Goal: Information Seeking & Learning: Find specific fact

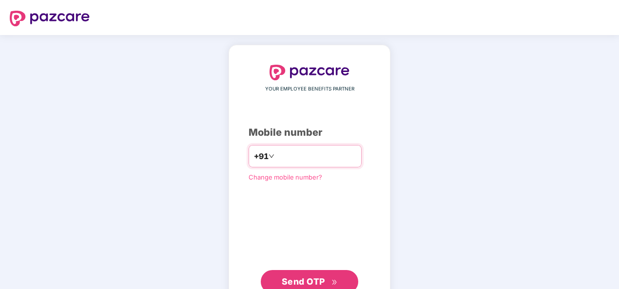
click at [298, 157] on input "number" at bounding box center [316, 157] width 80 height 16
click at [309, 285] on span "Send OTP" at bounding box center [303, 282] width 43 height 10
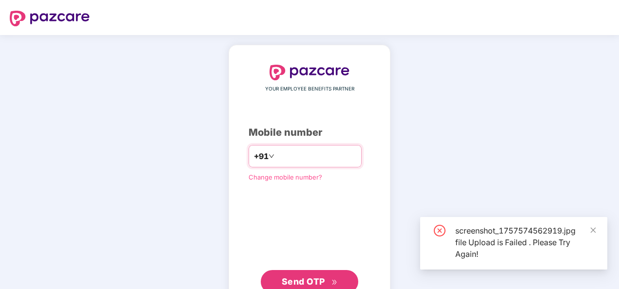
click at [276, 158] on input "**********" at bounding box center [316, 157] width 80 height 16
click at [276, 153] on input "**********" at bounding box center [316, 157] width 80 height 16
type input "**********"
click at [288, 278] on span "Send OTP" at bounding box center [303, 282] width 43 height 10
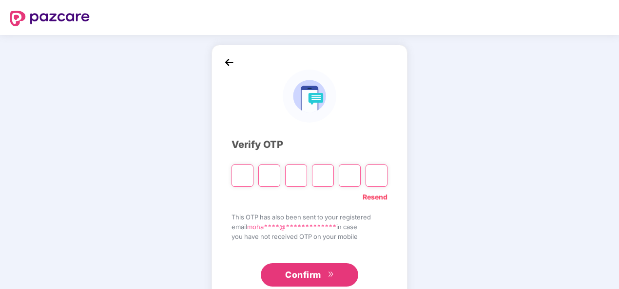
type input "*"
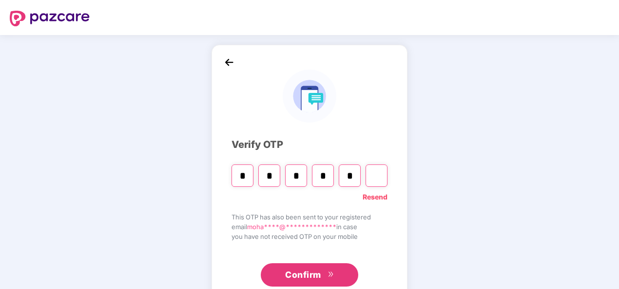
type input "*"
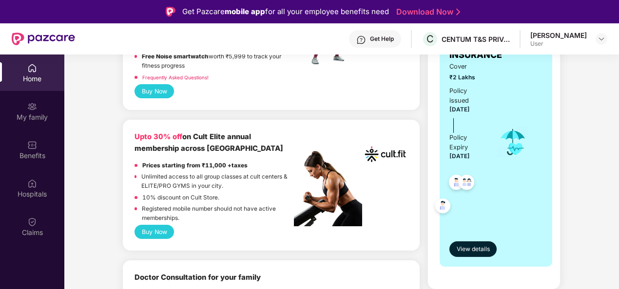
scroll to position [195, 0]
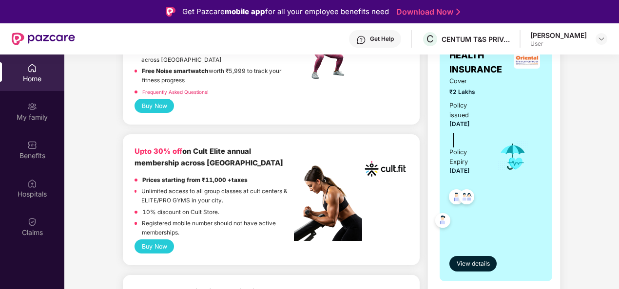
click at [440, 210] on img at bounding box center [443, 222] width 24 height 24
click at [471, 260] on span "View details" at bounding box center [473, 264] width 33 height 9
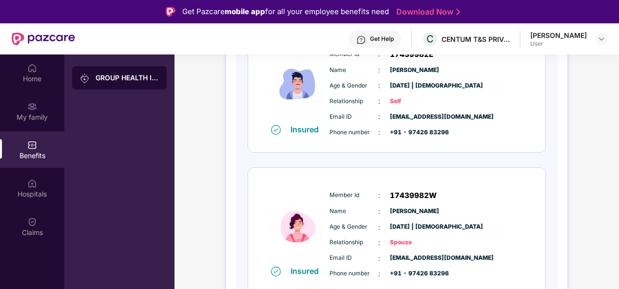
scroll to position [0, 0]
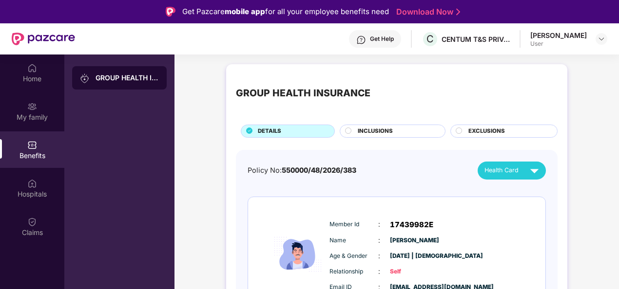
click at [388, 131] on span "INCLUSIONS" at bounding box center [375, 131] width 35 height 9
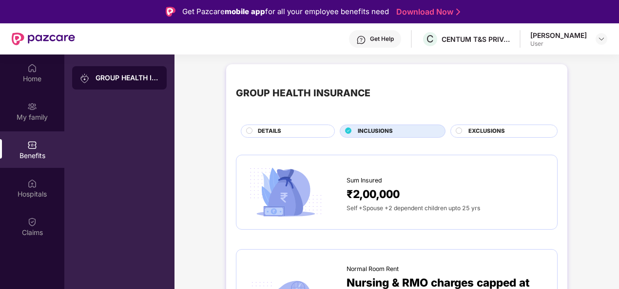
click at [477, 129] on span "EXCLUSIONS" at bounding box center [486, 131] width 37 height 9
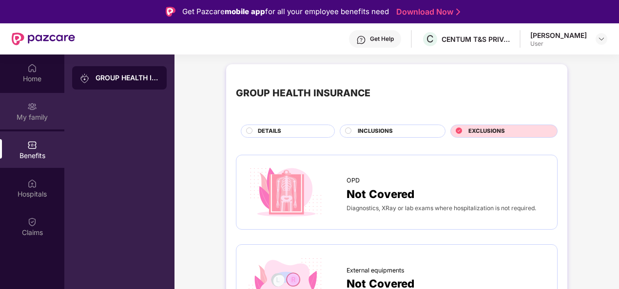
click at [37, 118] on div "My family" at bounding box center [32, 118] width 64 height 10
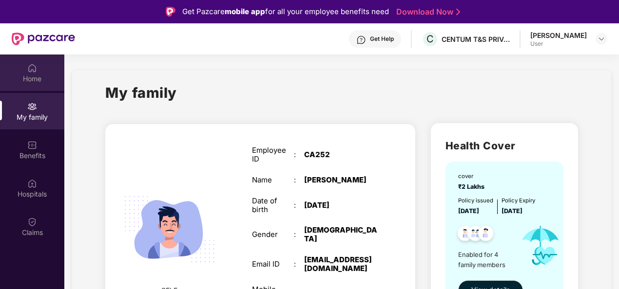
click at [31, 72] on img at bounding box center [32, 68] width 10 height 10
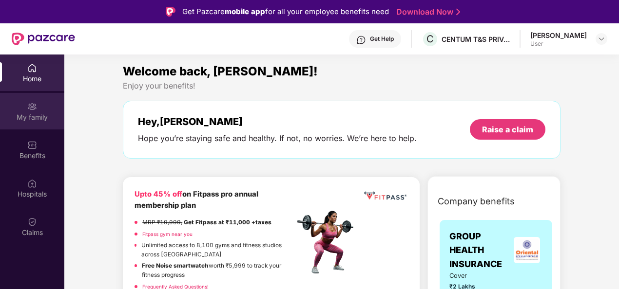
click at [31, 113] on div "My family" at bounding box center [32, 118] width 64 height 10
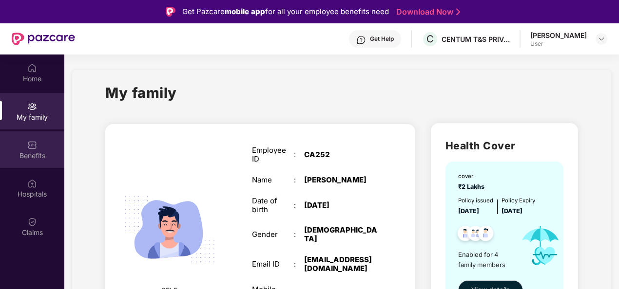
click at [41, 152] on div "Benefits" at bounding box center [32, 156] width 64 height 10
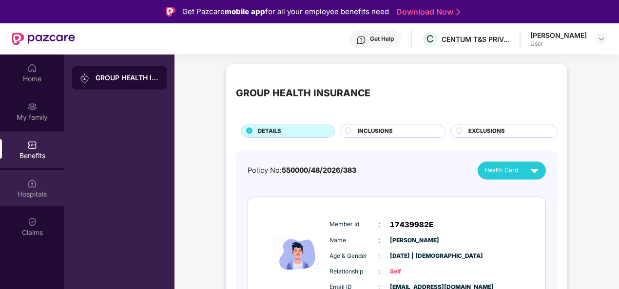
click at [36, 182] on img at bounding box center [32, 184] width 10 height 10
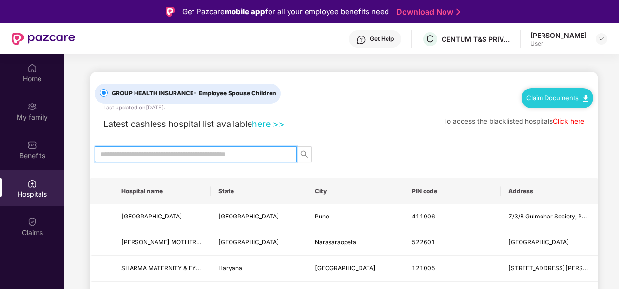
click at [124, 152] on input "text" at bounding box center [191, 154] width 183 height 11
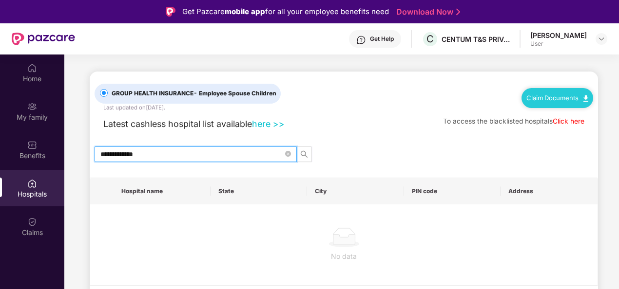
drag, startPoint x: 169, startPoint y: 153, endPoint x: 84, endPoint y: 151, distance: 85.3
click at [84, 151] on main "**********" at bounding box center [341, 201] width 554 height 293
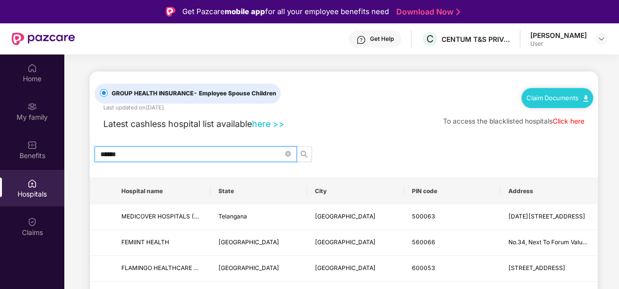
drag, startPoint x: 226, startPoint y: 154, endPoint x: 91, endPoint y: 149, distance: 135.0
click at [91, 149] on div "******" at bounding box center [344, 155] width 508 height 16
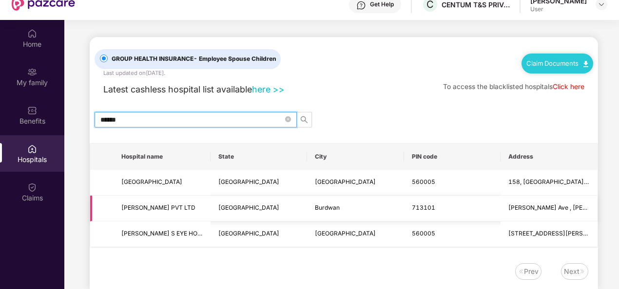
scroll to position [49, 0]
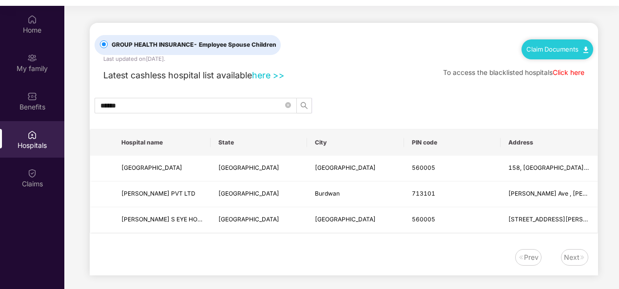
click at [576, 256] on div "Next" at bounding box center [572, 257] width 16 height 11
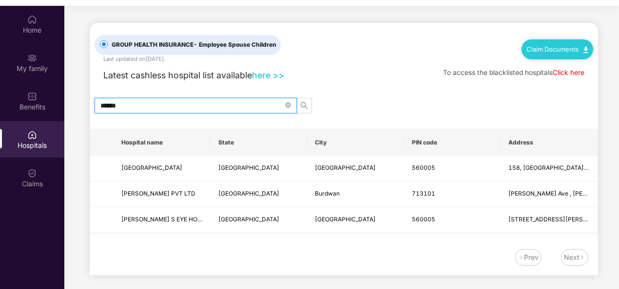
drag, startPoint x: 124, startPoint y: 104, endPoint x: 78, endPoint y: 104, distance: 45.8
click at [78, 104] on main "GROUP HEALTH INSURANCE - Employee Spouse Children Last updated on [DATE] . Clai…" at bounding box center [341, 150] width 554 height 289
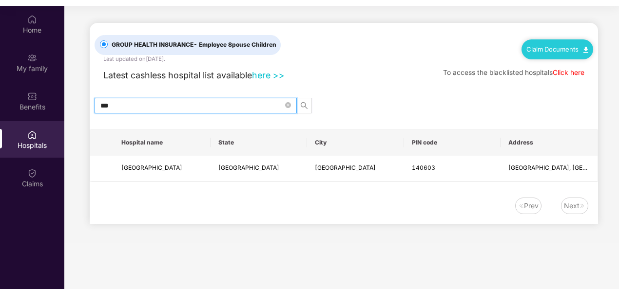
drag, startPoint x: 119, startPoint y: 103, endPoint x: 79, endPoint y: 104, distance: 40.4
click at [79, 104] on main "GROUP HEALTH INSURANCE - Employee Spouse Children Last updated on [DATE] . Clai…" at bounding box center [341, 125] width 554 height 238
drag, startPoint x: 136, startPoint y: 107, endPoint x: 81, endPoint y: 102, distance: 55.3
click at [81, 102] on main "GROUP HEALTH INSURANCE - Employee Spouse Children Last updated on [DATE] . Clai…" at bounding box center [341, 125] width 554 height 238
type input "*"
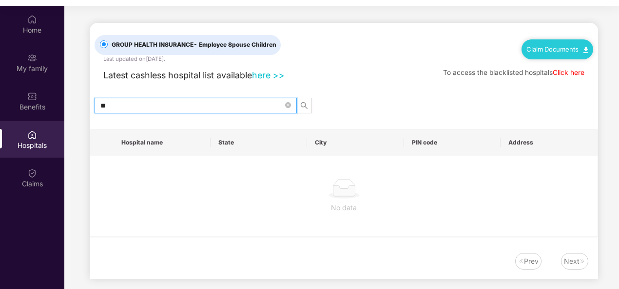
type input "*"
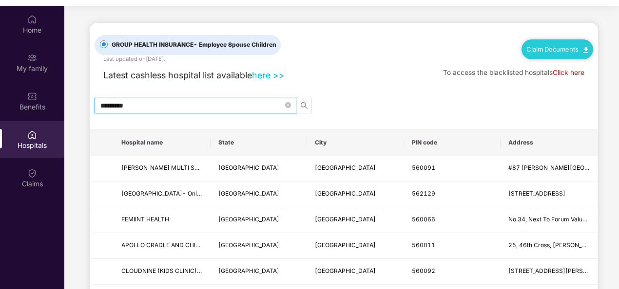
click at [305, 105] on icon "search" at bounding box center [304, 105] width 7 height 7
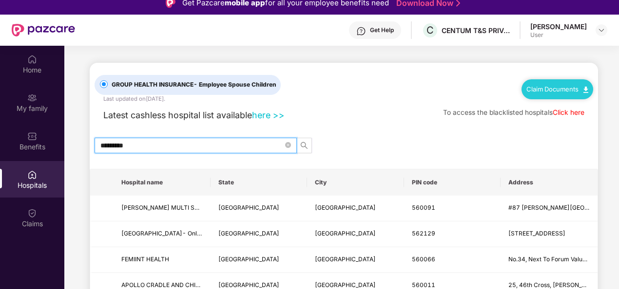
scroll to position [0, 0]
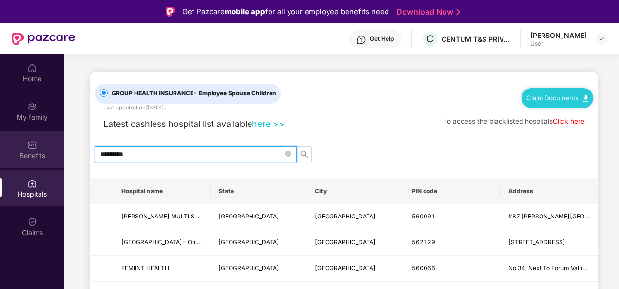
drag, startPoint x: 139, startPoint y: 154, endPoint x: 43, endPoint y: 146, distance: 96.3
click at [43, 146] on div "Home My family Benefits Hospitals Claims GROUP HEALTH INSURANCE - Employee Spou…" at bounding box center [309, 199] width 619 height 289
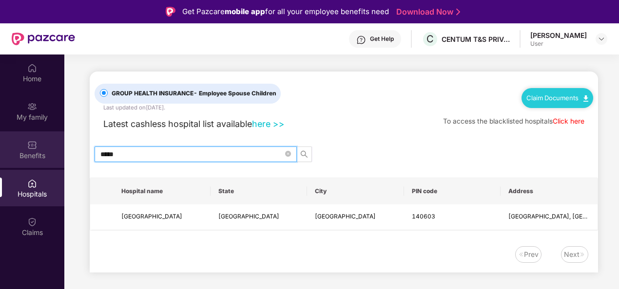
drag, startPoint x: 135, startPoint y: 156, endPoint x: 57, endPoint y: 152, distance: 79.1
click at [57, 152] on div "Home My family Benefits Hospitals Claims GROUP HEALTH INSURANCE - Employee Spou…" at bounding box center [309, 199] width 619 height 289
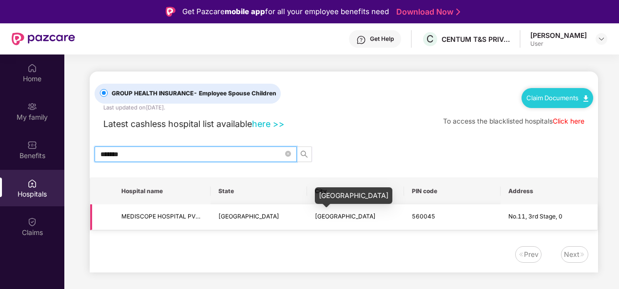
click at [319, 218] on span "[GEOGRAPHIC_DATA]" at bounding box center [345, 216] width 61 height 7
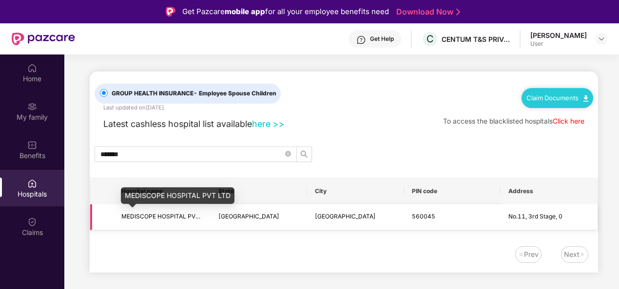
click at [167, 217] on span "MEDISCOPE HOSPITAL PVT LTD" at bounding box center [166, 216] width 91 height 7
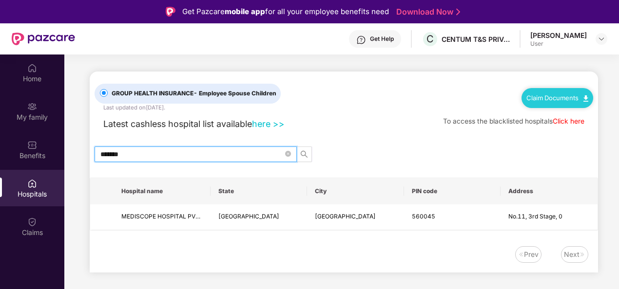
drag, startPoint x: 134, startPoint y: 150, endPoint x: 92, endPoint y: 151, distance: 42.9
click at [92, 151] on div "*******" at bounding box center [344, 155] width 508 height 16
drag, startPoint x: 142, startPoint y: 153, endPoint x: 87, endPoint y: 156, distance: 55.6
click at [87, 156] on main "GROUP HEALTH INSURANCE - Employee Spouse Children Last updated on [DATE] . Clai…" at bounding box center [341, 174] width 554 height 238
type input "****"
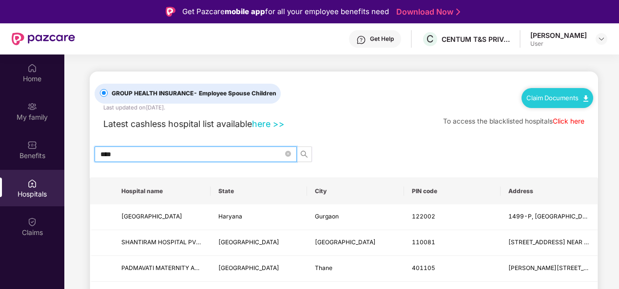
drag, startPoint x: 118, startPoint y: 156, endPoint x: 80, endPoint y: 155, distance: 38.0
